Goal: Information Seeking & Learning: Find specific fact

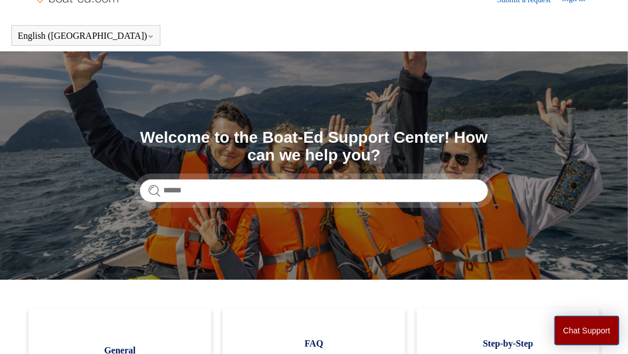
scroll to position [22, 0]
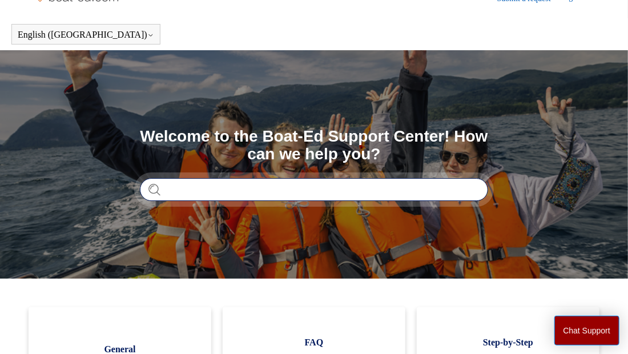
click at [207, 194] on input "Search" at bounding box center [314, 189] width 348 height 23
type input "**********"
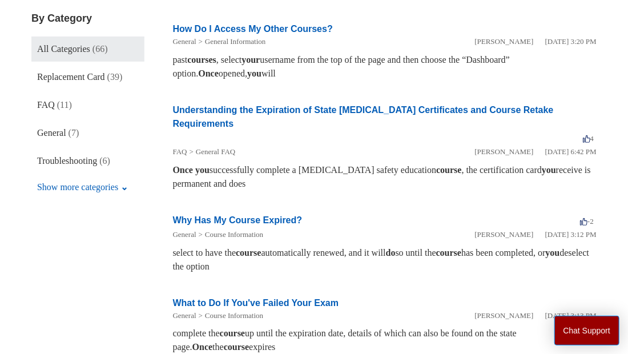
scroll to position [205, 0]
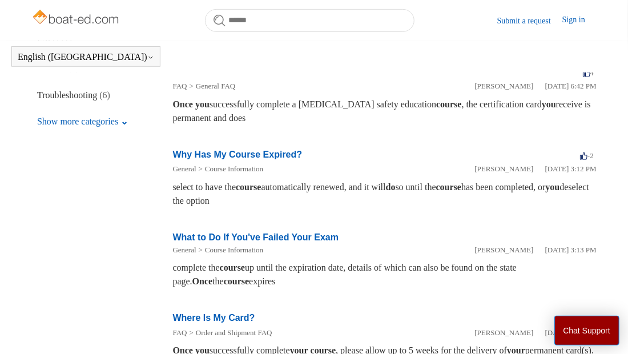
click at [409, 123] on li "Understanding the Expiration of State [MEDICAL_DATA] Certificates and Course Re…" at bounding box center [385, 81] width 424 height 110
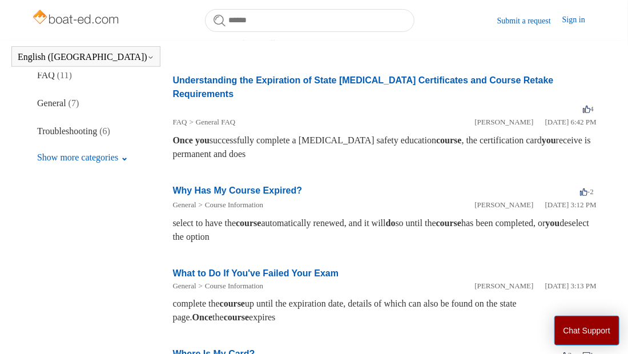
scroll to position [234, 0]
